Goal: Task Accomplishment & Management: Manage account settings

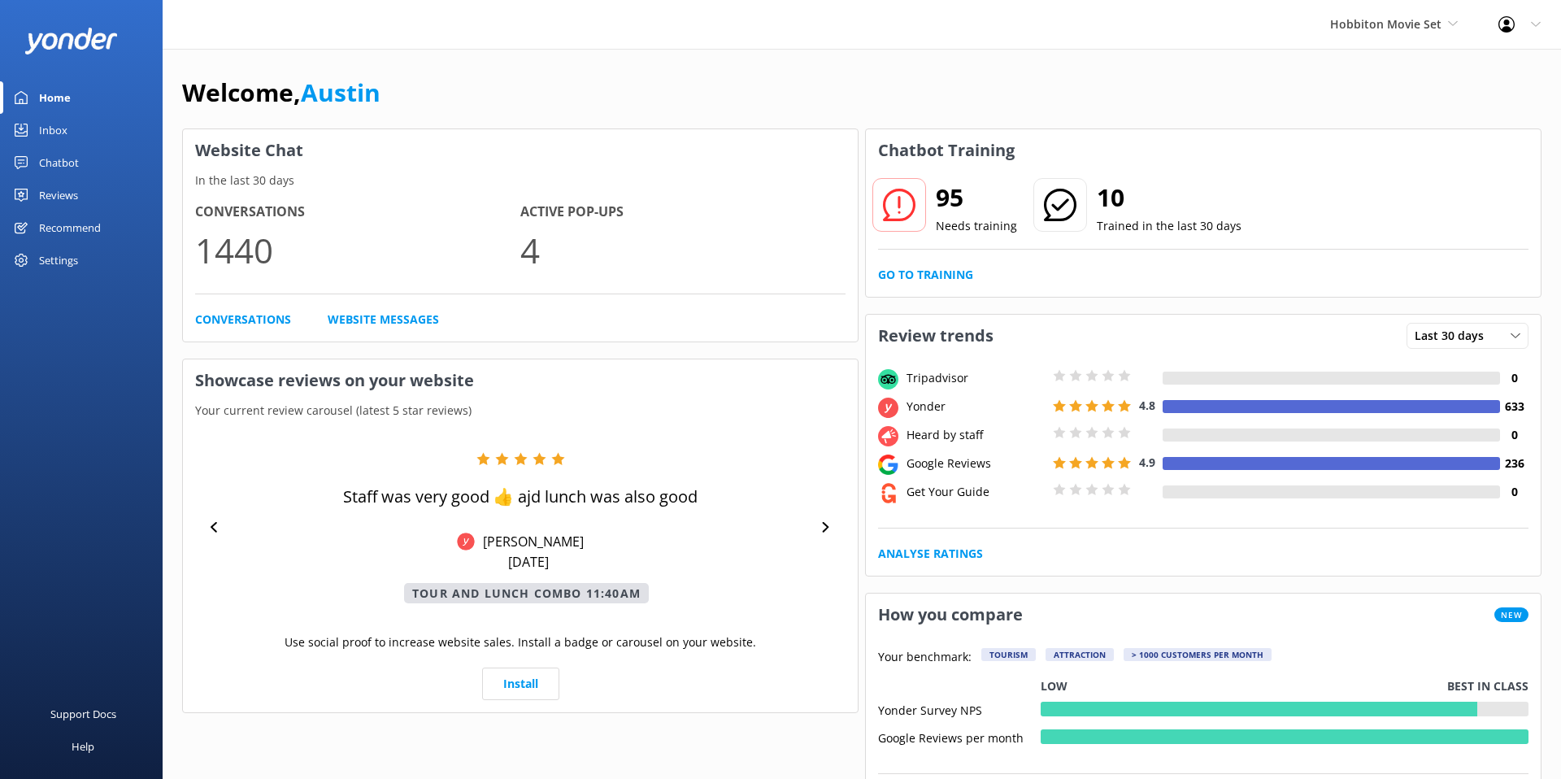
click at [51, 262] on div "Settings" at bounding box center [58, 260] width 39 height 33
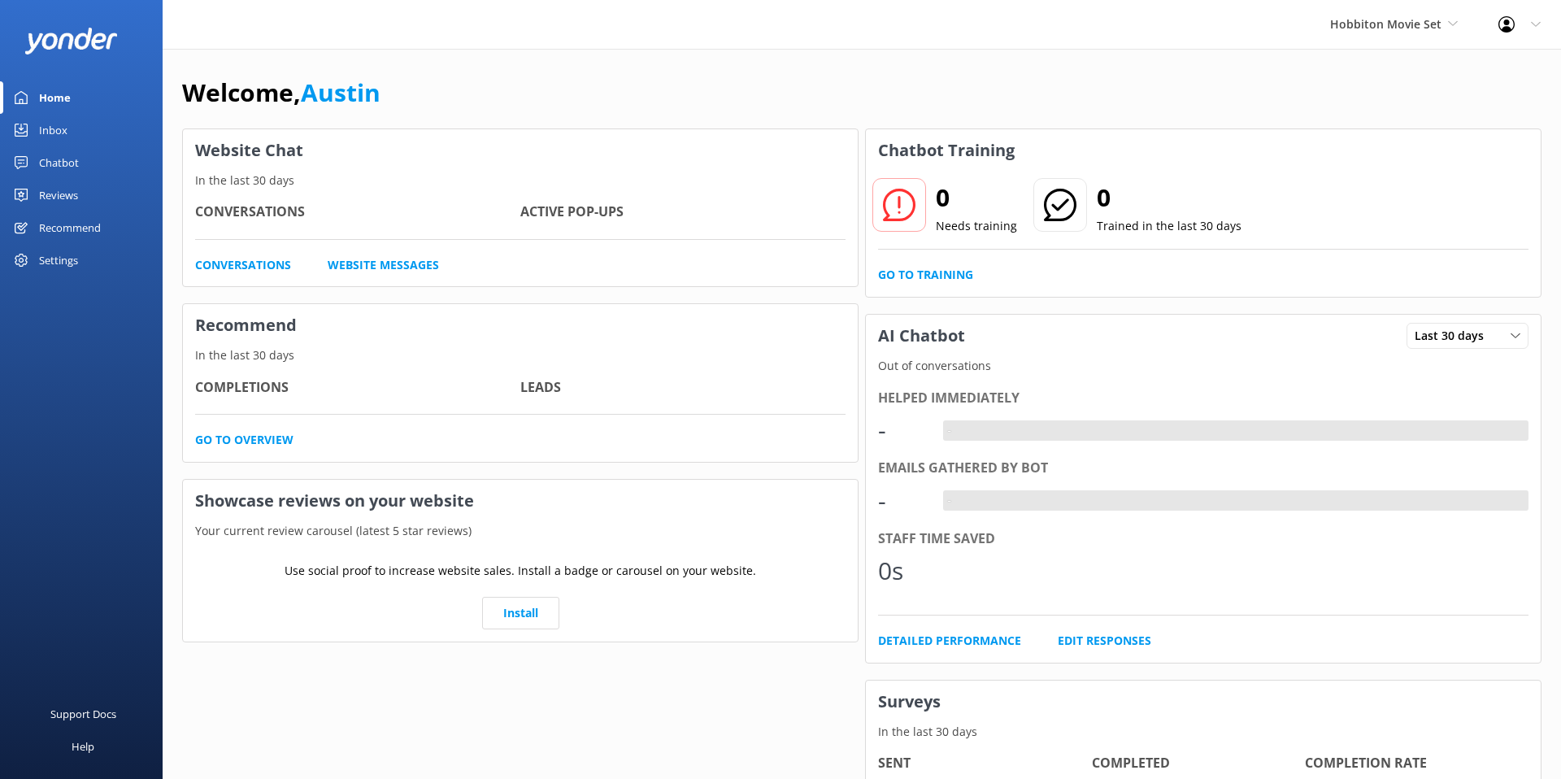
click at [99, 263] on div "Settings" at bounding box center [81, 260] width 163 height 33
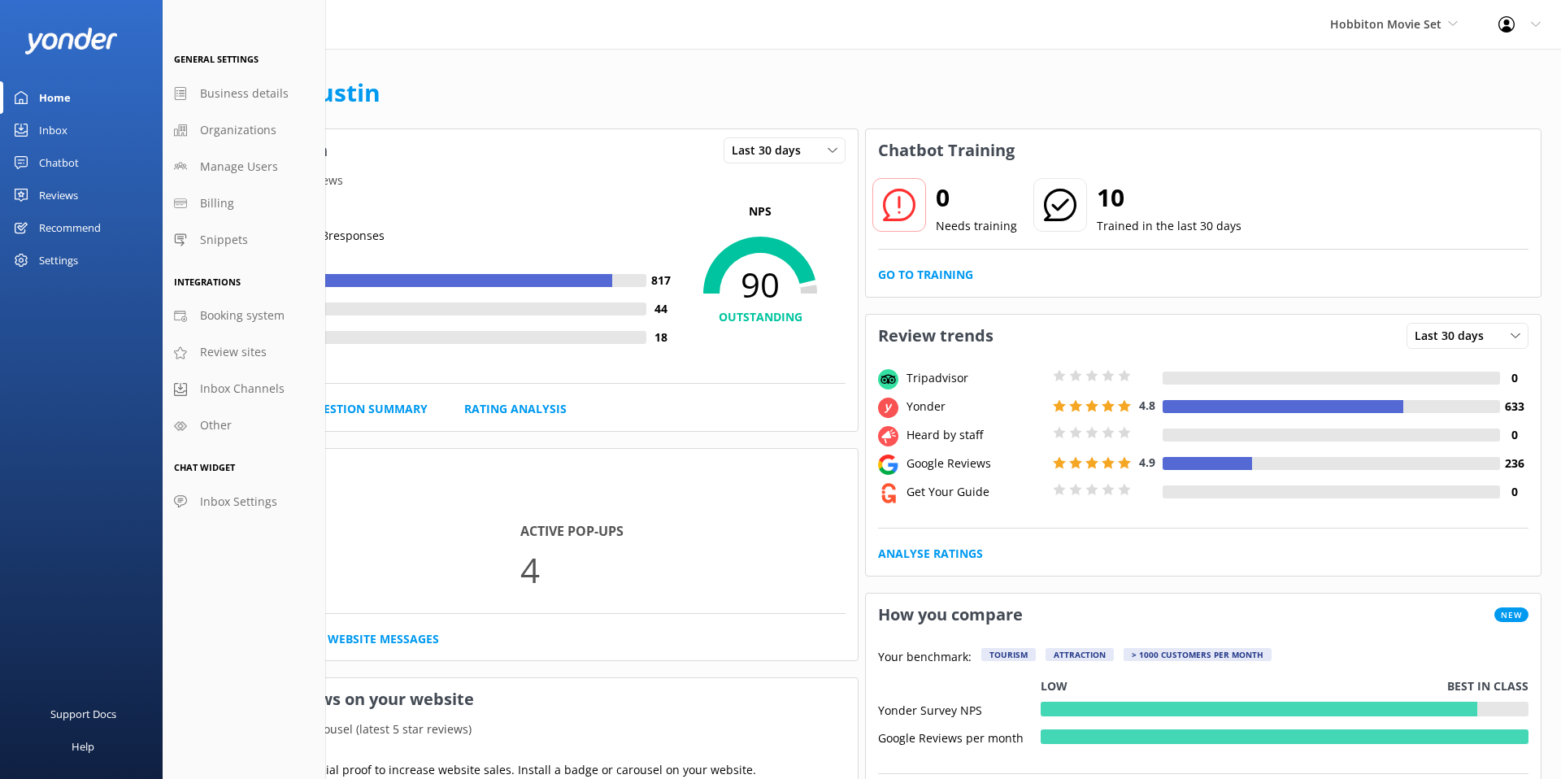
click at [1537, 28] on icon at bounding box center [1536, 25] width 10 height 10
click at [1494, 67] on link "Profile Settings" at bounding box center [1480, 69] width 163 height 41
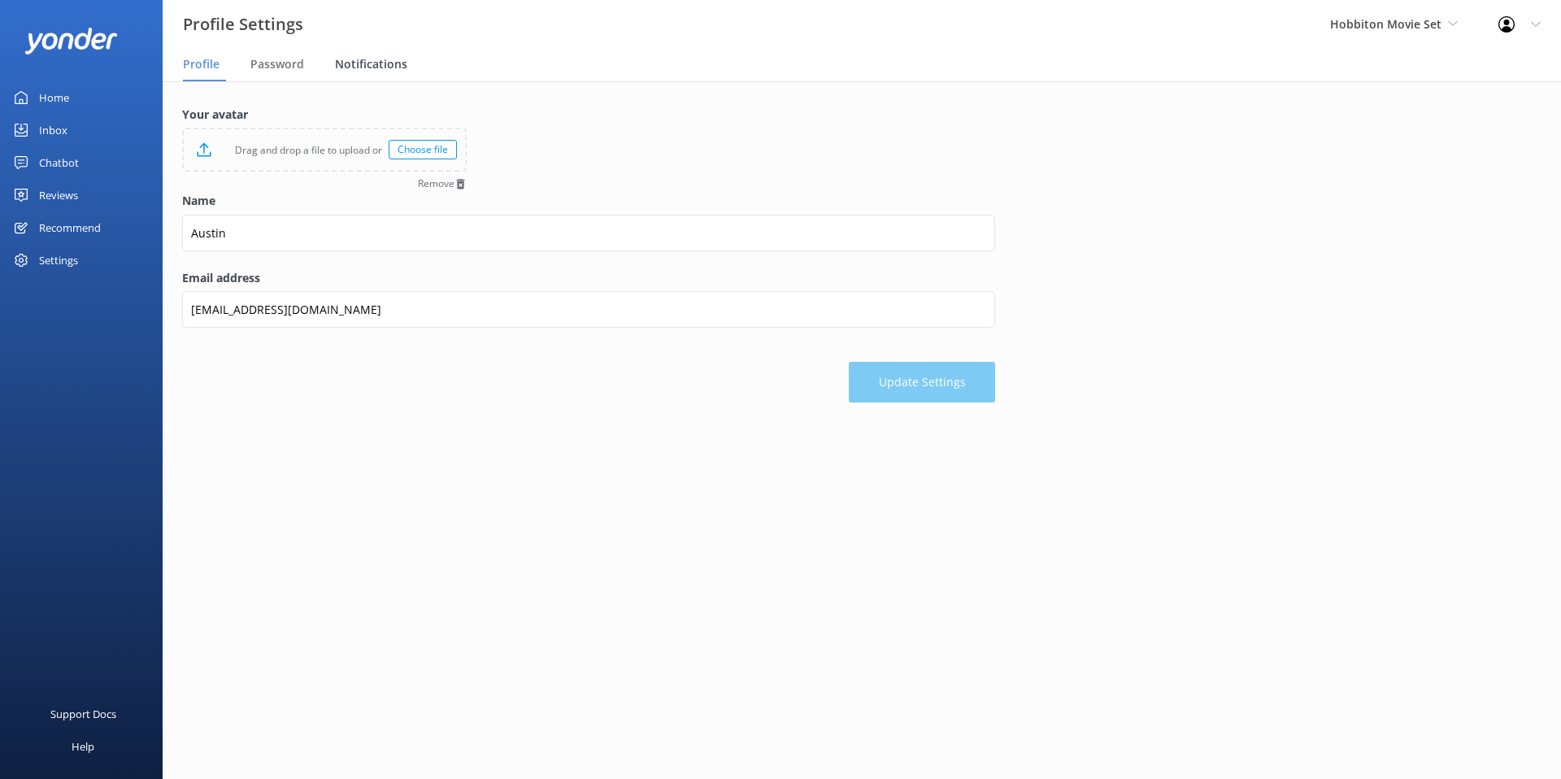
click at [364, 72] on span "Notifications" at bounding box center [371, 64] width 72 height 16
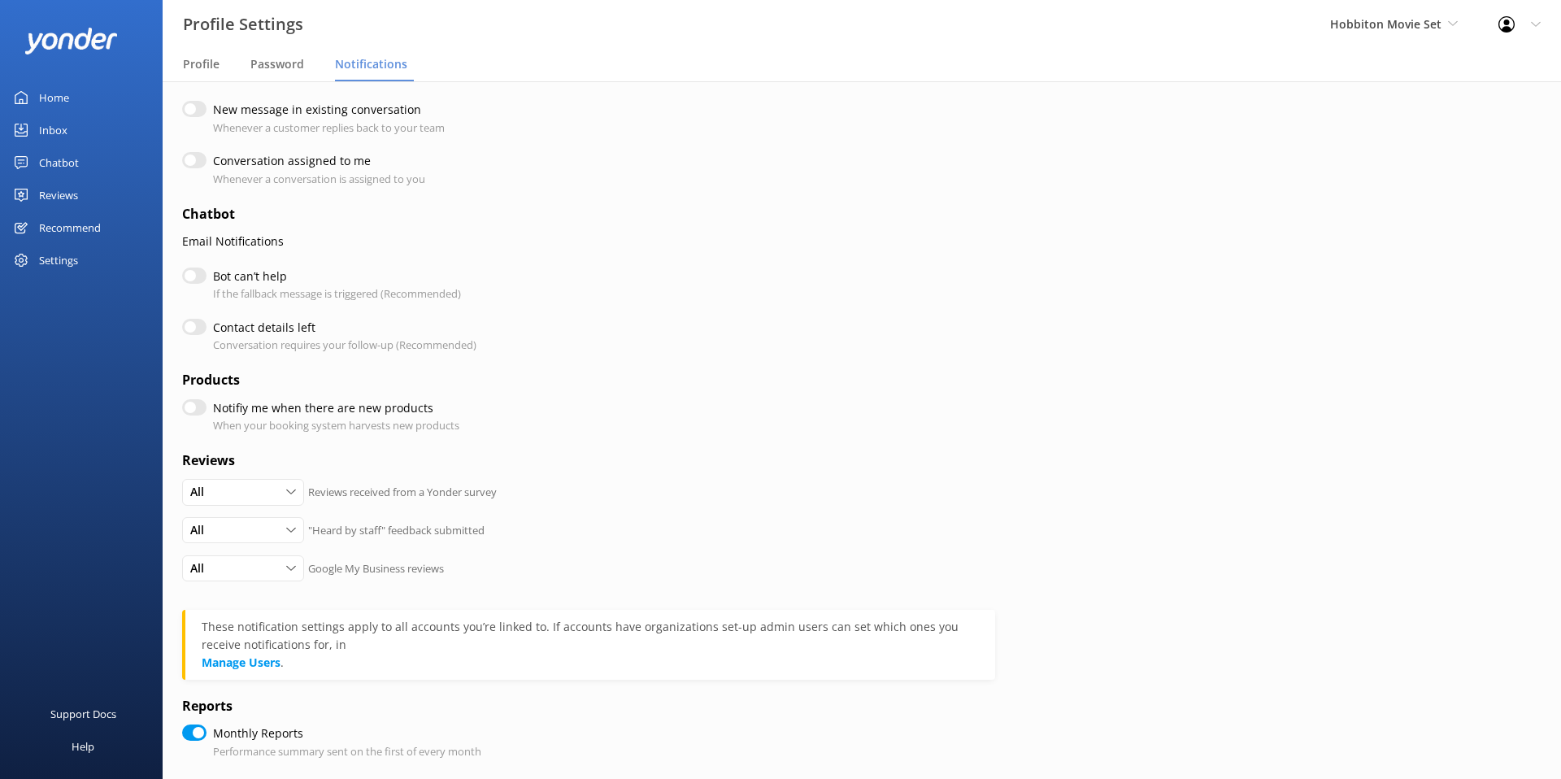
scroll to position [206, 0]
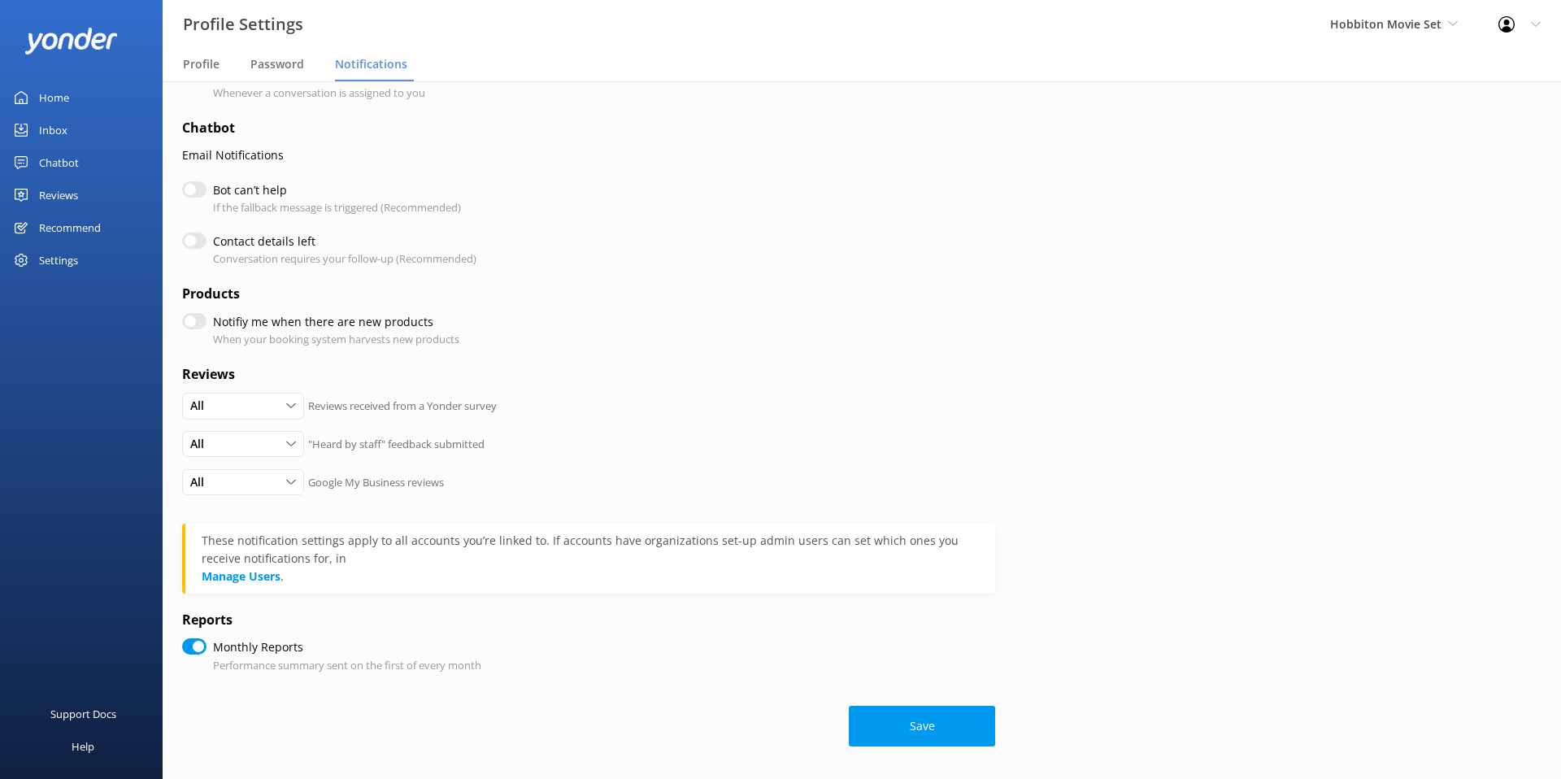
click at [192, 648] on input "Monthly Reports" at bounding box center [194, 646] width 24 height 16
checkbox input "false"
click at [948, 725] on button "Save" at bounding box center [922, 726] width 146 height 41
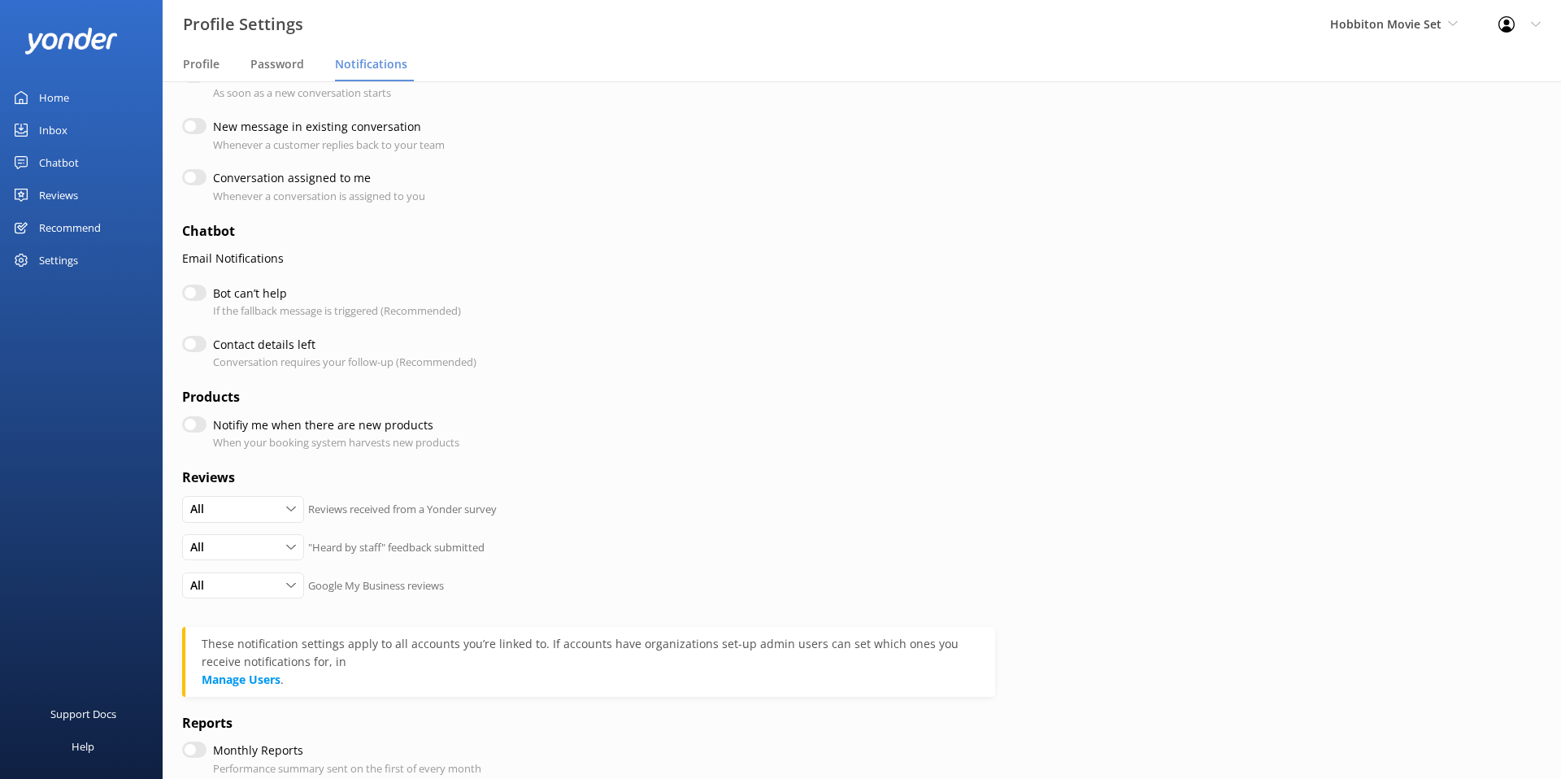
scroll to position [0, 0]
